Goal: Task Accomplishment & Management: Use online tool/utility

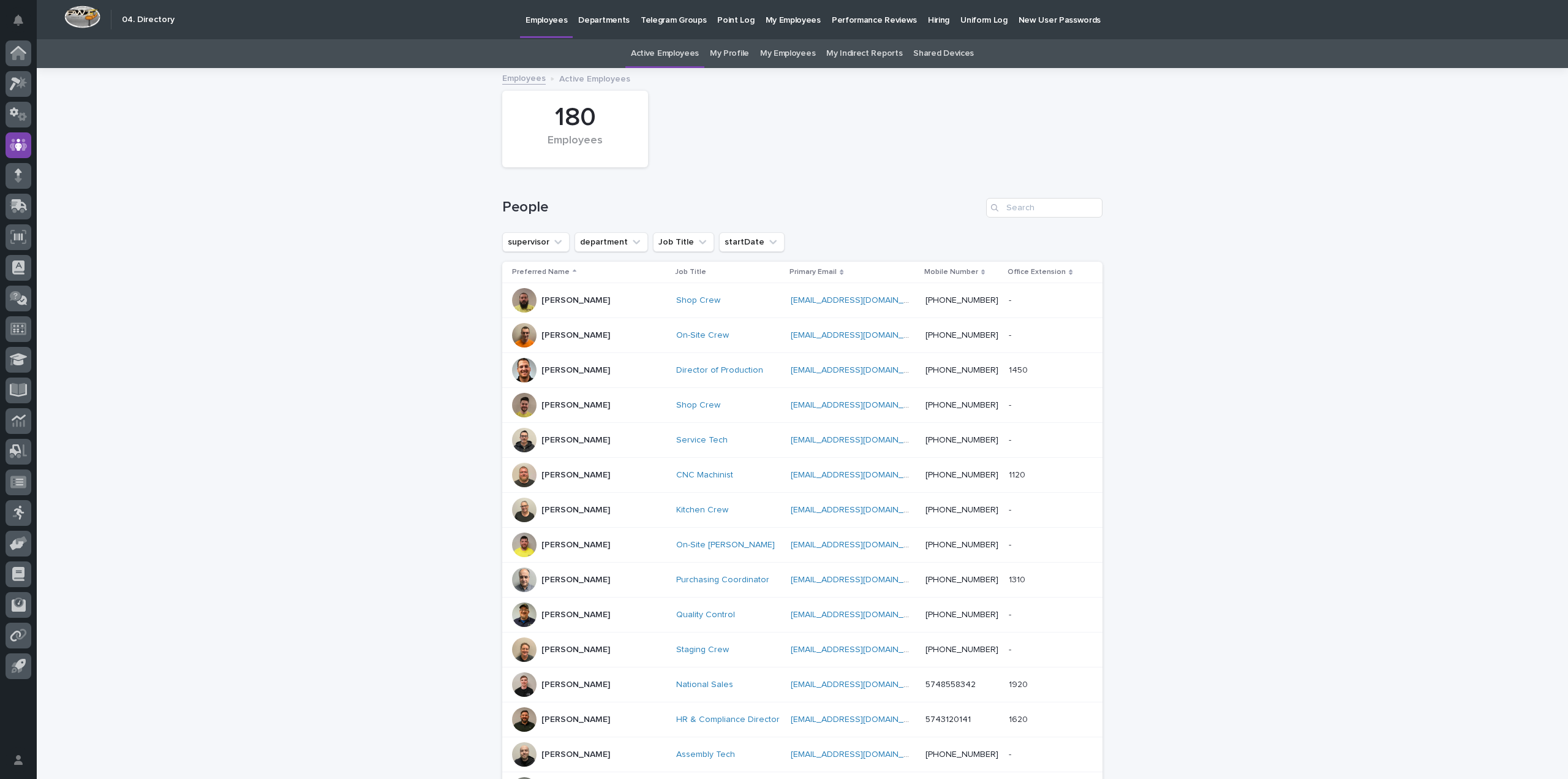
click at [928, 18] on p "Hiring" at bounding box center [939, 13] width 21 height 25
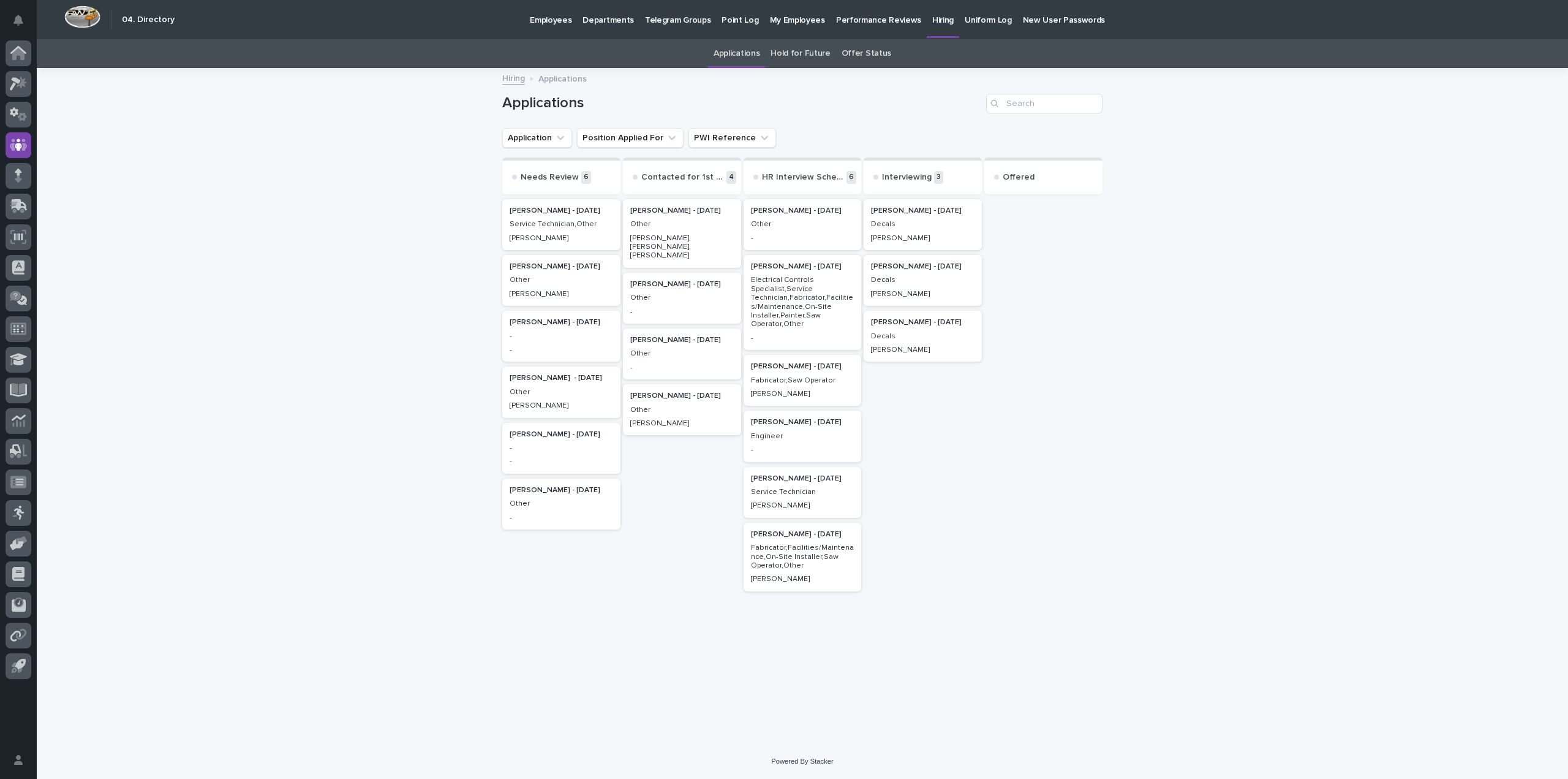
click at [571, 492] on p "[PERSON_NAME] - [DATE]" at bounding box center [561, 490] width 103 height 9
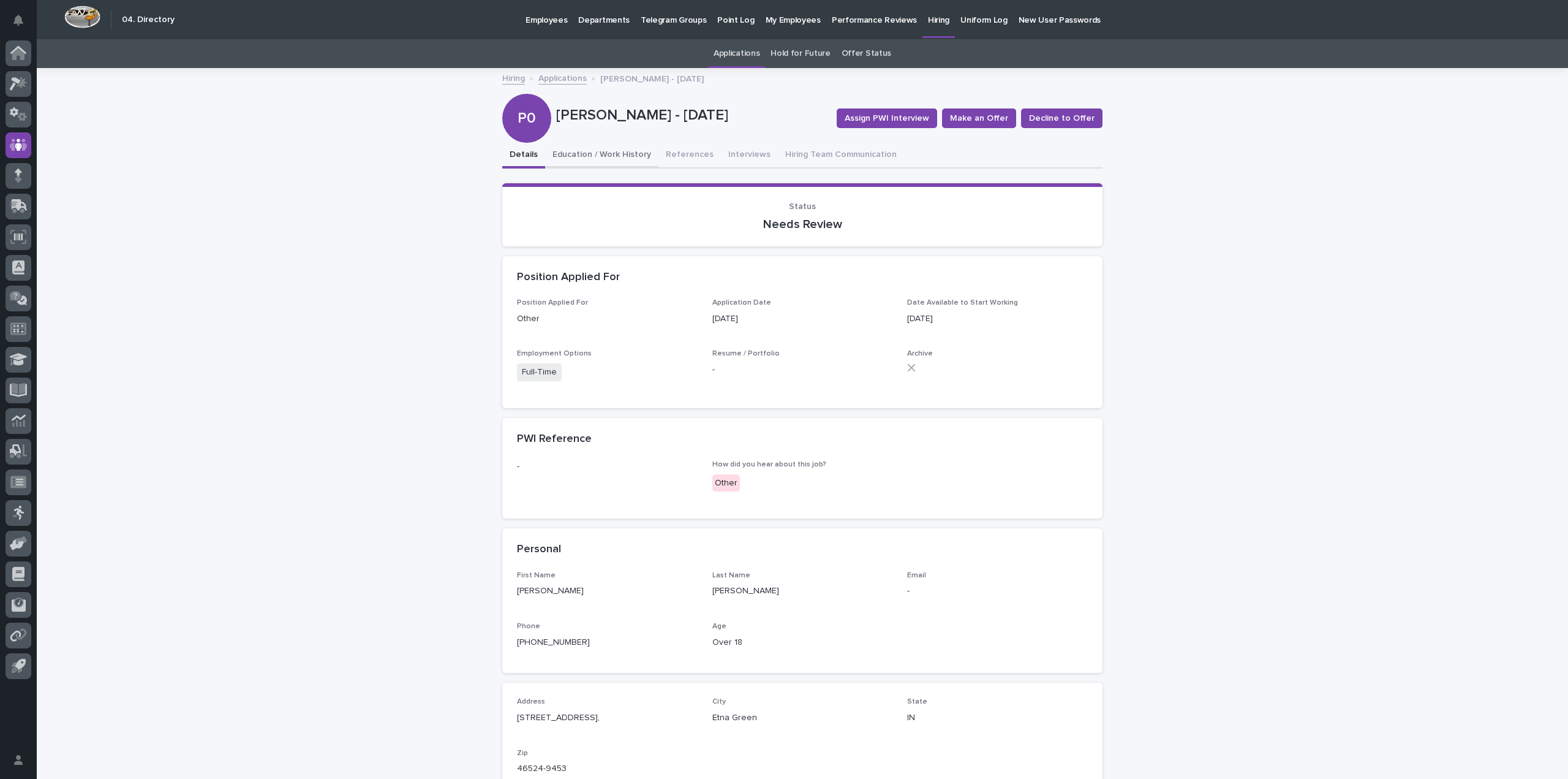
click at [606, 158] on button "Education / Work History" at bounding box center [602, 155] width 113 height 25
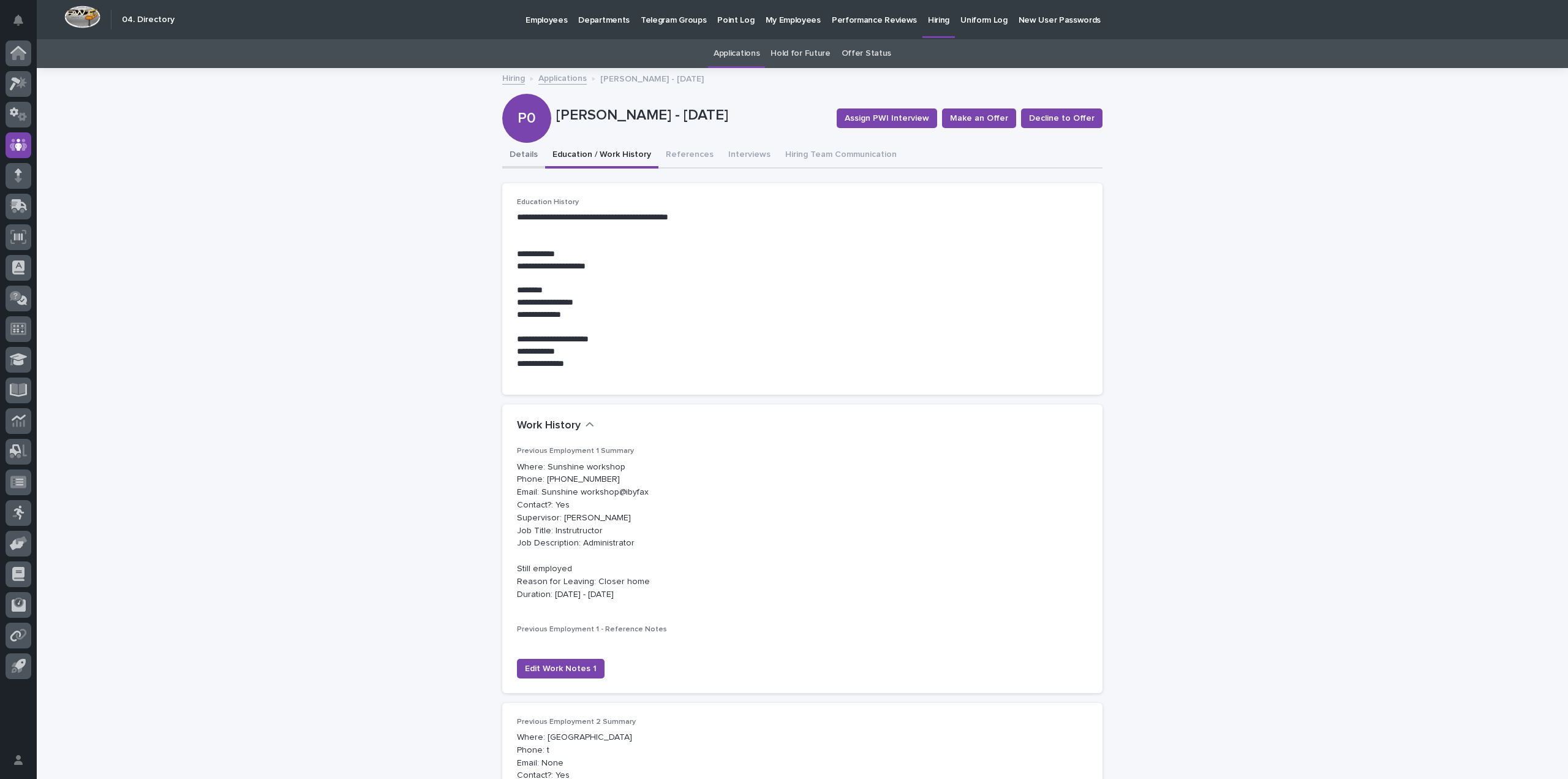
click at [506, 146] on button "Details" at bounding box center [524, 155] width 43 height 25
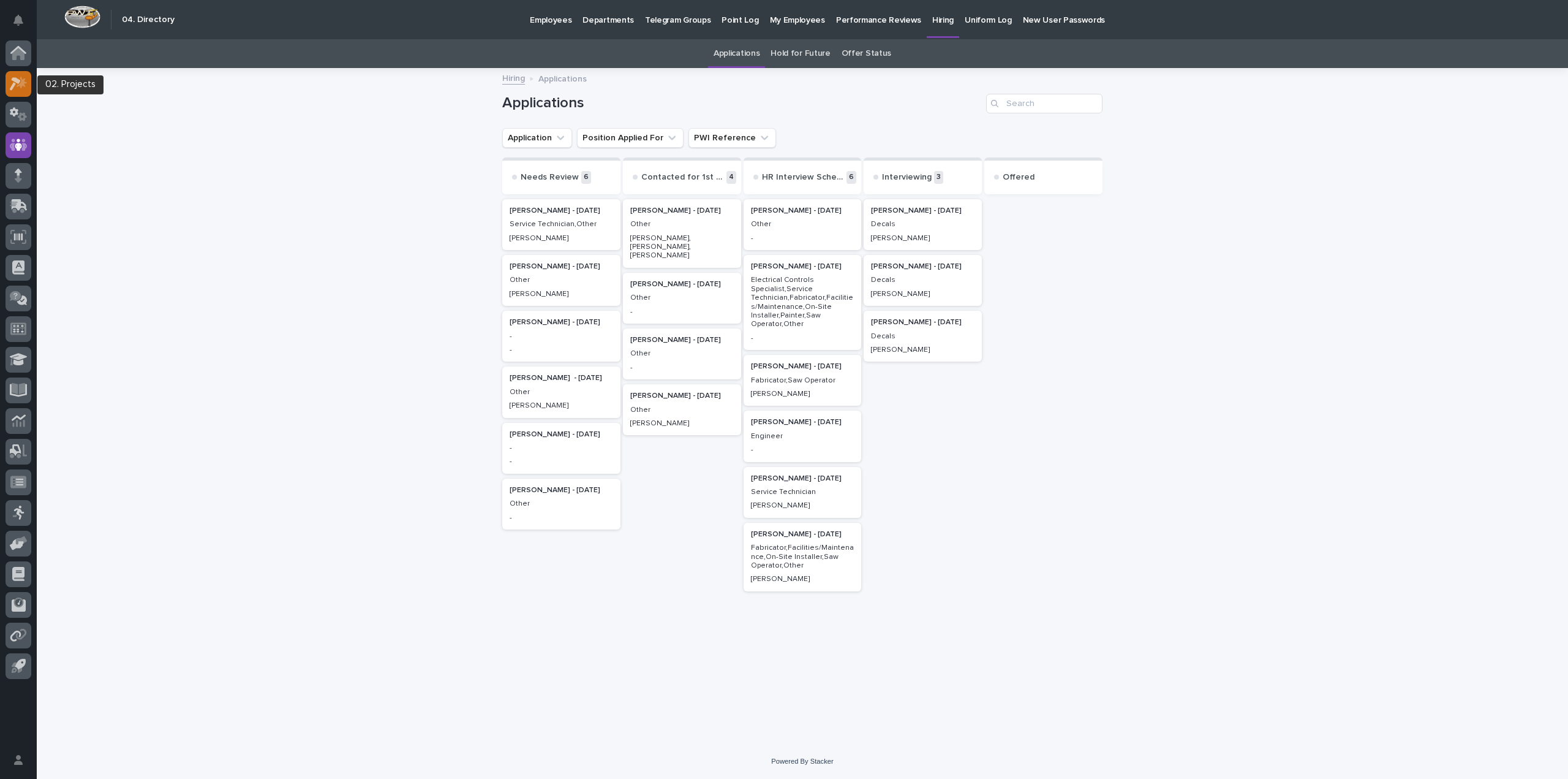
click at [27, 86] on div at bounding box center [19, 84] width 25 height 25
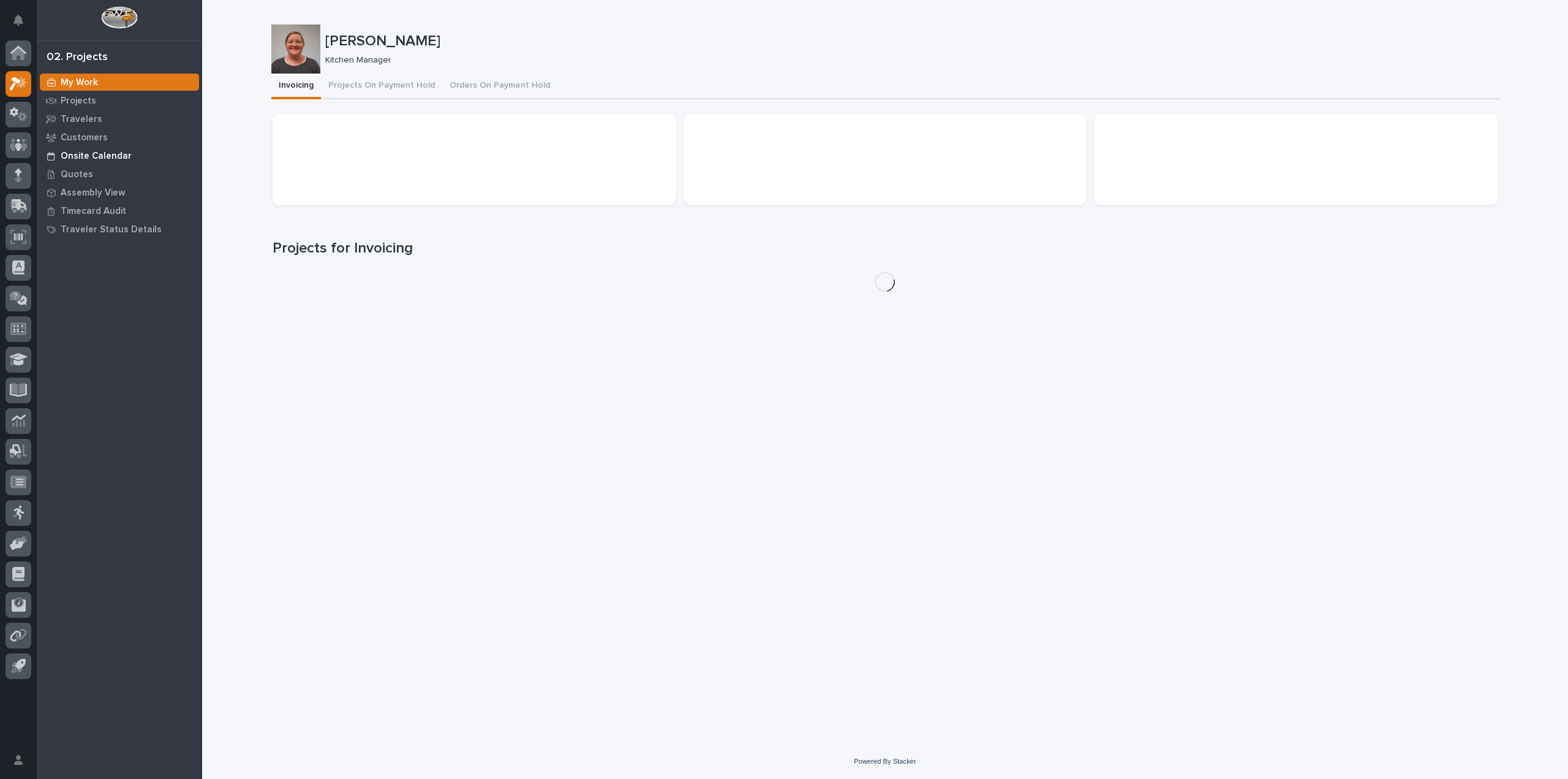
click at [104, 152] on p "Onsite Calendar" at bounding box center [96, 155] width 71 height 11
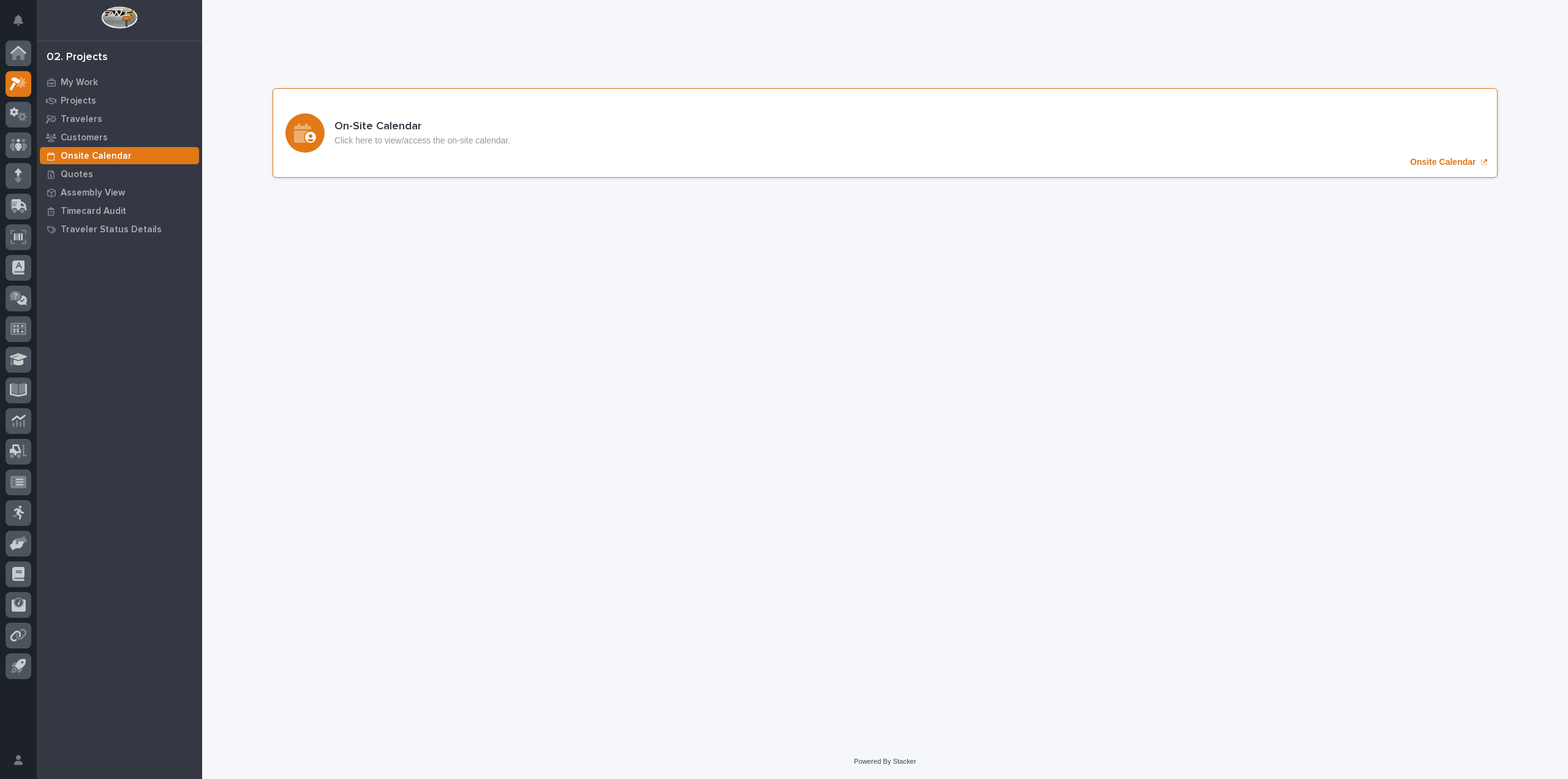
click at [1425, 159] on p "Onsite Calendar" at bounding box center [1442, 162] width 65 height 11
click at [1461, 164] on p "Onsite Calendar" at bounding box center [1442, 162] width 65 height 11
